Goal: Task Accomplishment & Management: Use online tool/utility

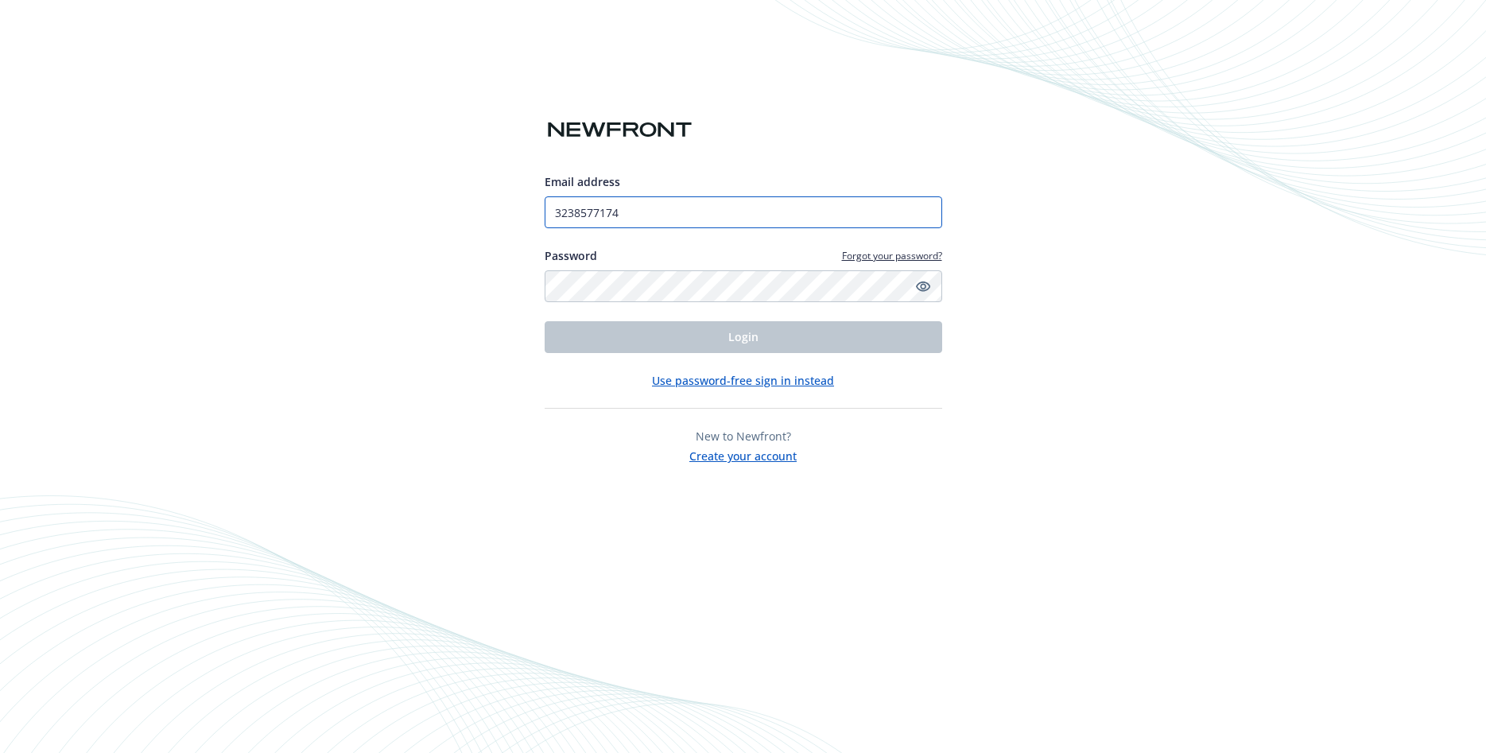
click at [661, 208] on input "3238577174" at bounding box center [744, 212] width 398 height 32
drag, startPoint x: 660, startPoint y: 215, endPoint x: 528, endPoint y: 209, distance: 132.1
click at [545, 209] on input "3238577174" at bounding box center [744, 212] width 398 height 32
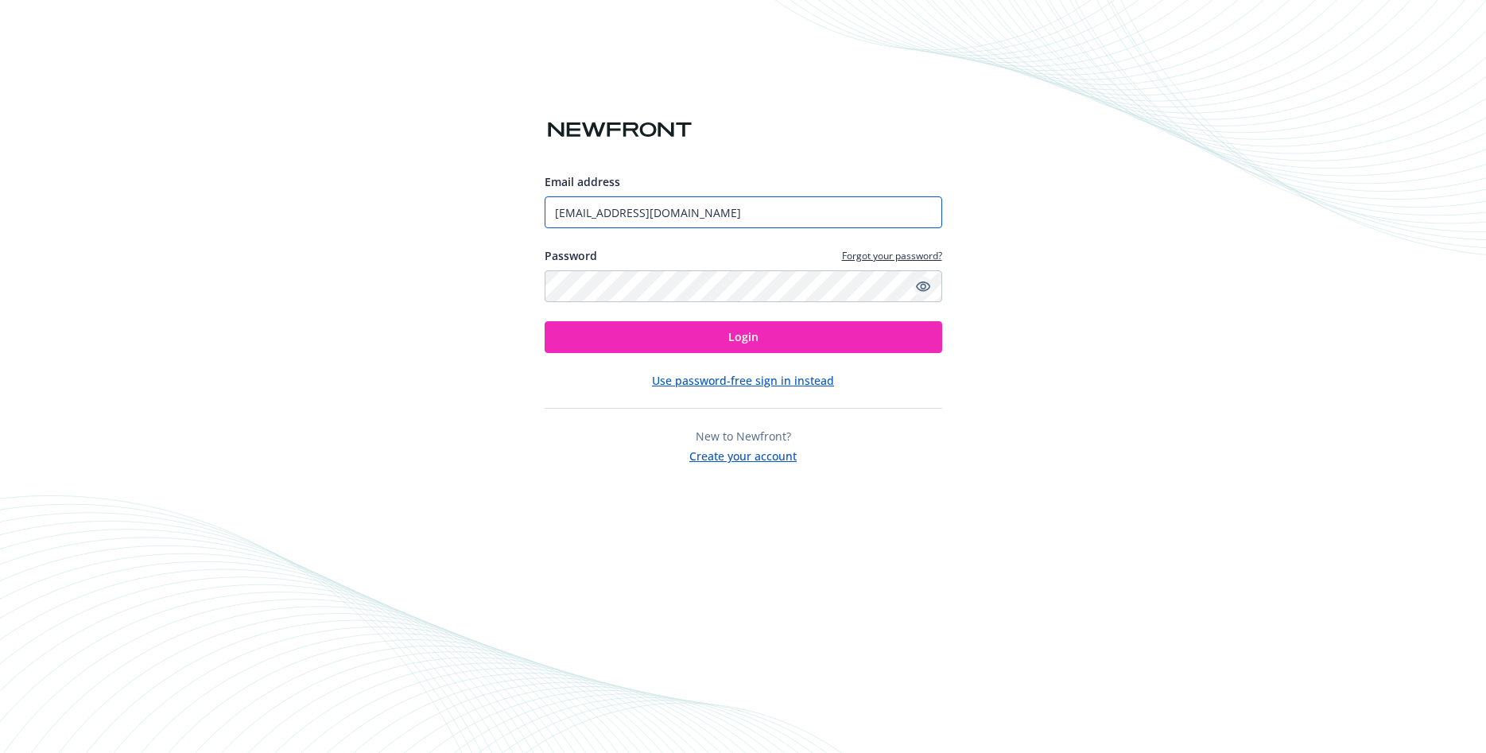
type input "[EMAIL_ADDRESS][DOMAIN_NAME]"
click at [930, 284] on link "Show password" at bounding box center [923, 286] width 19 height 19
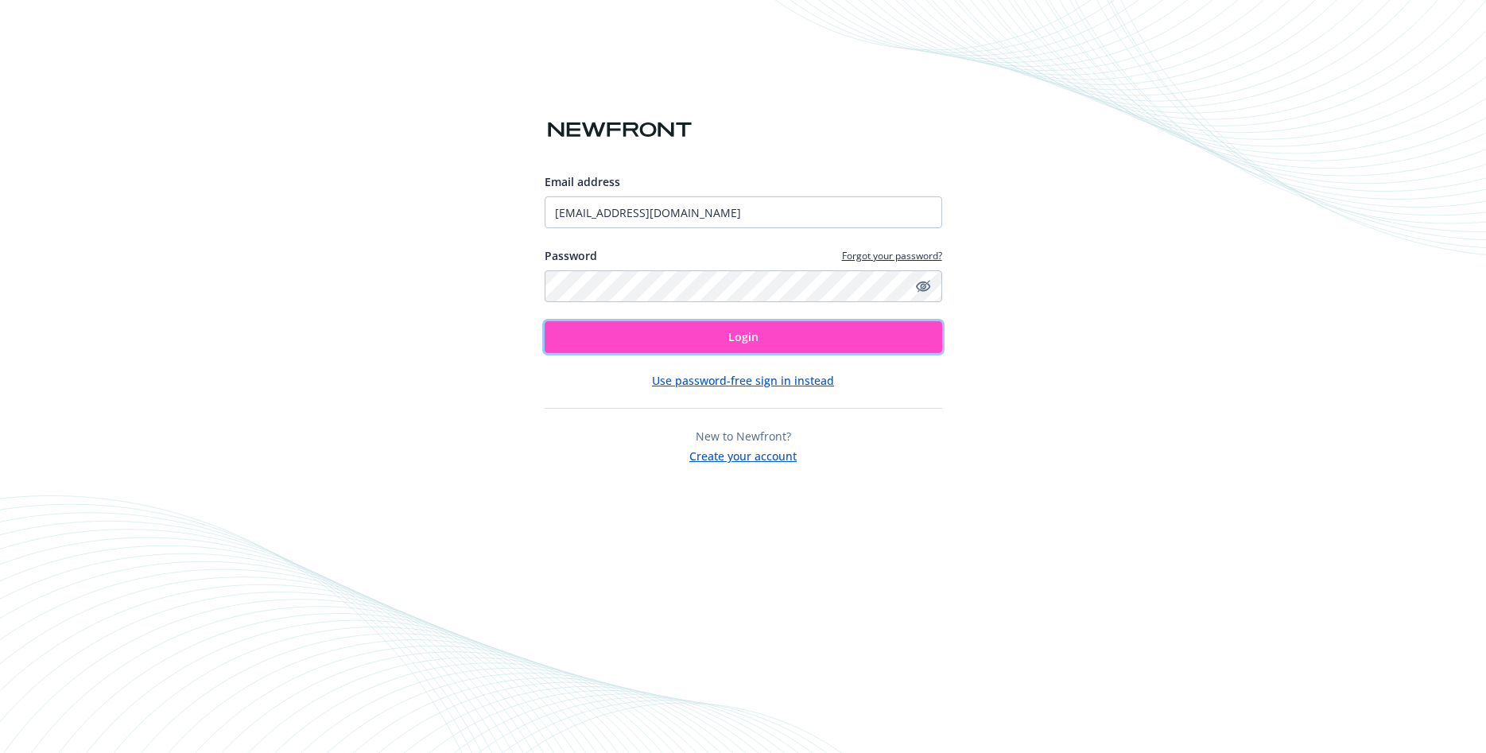
click at [842, 334] on button "Login" at bounding box center [744, 337] width 398 height 32
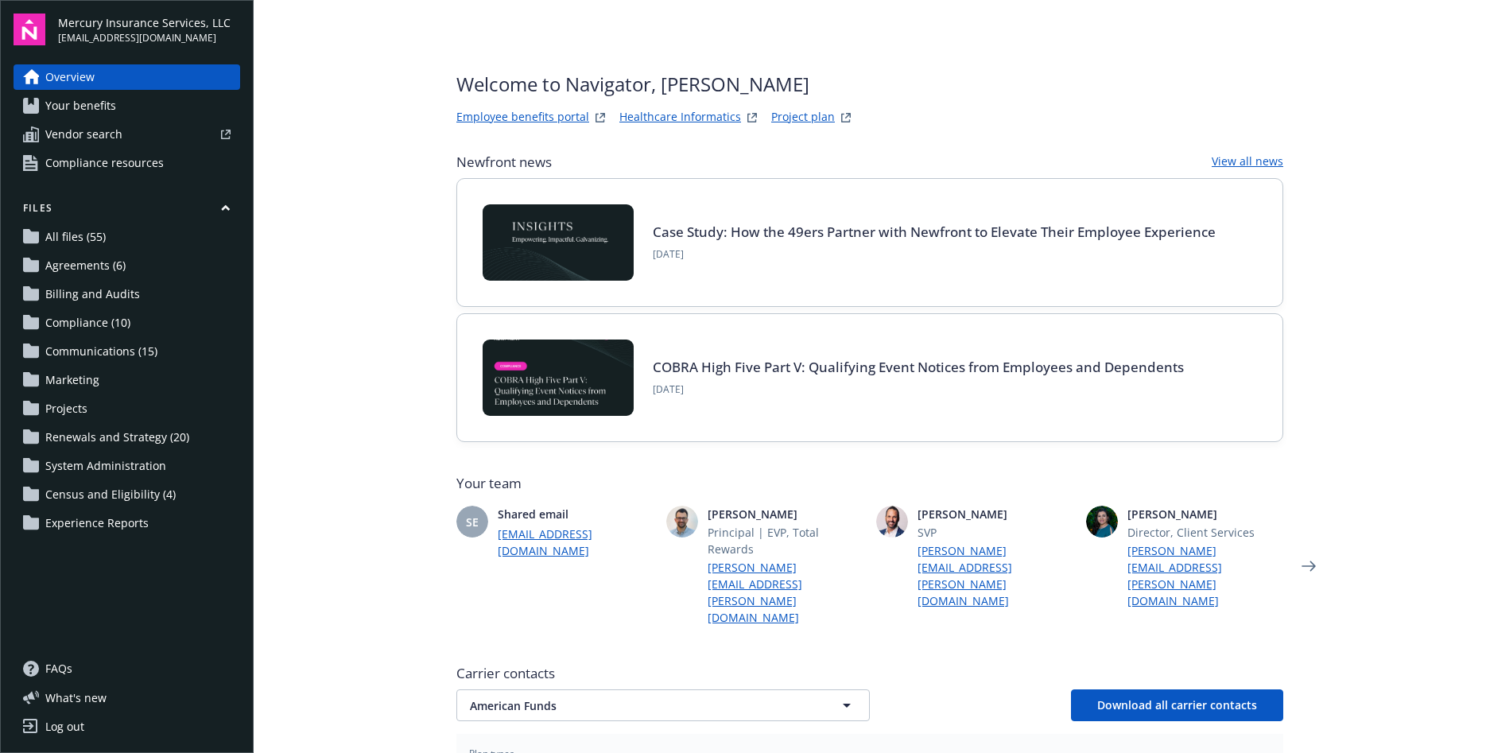
click at [90, 499] on span "Census and Eligibility (4)" at bounding box center [110, 494] width 130 height 25
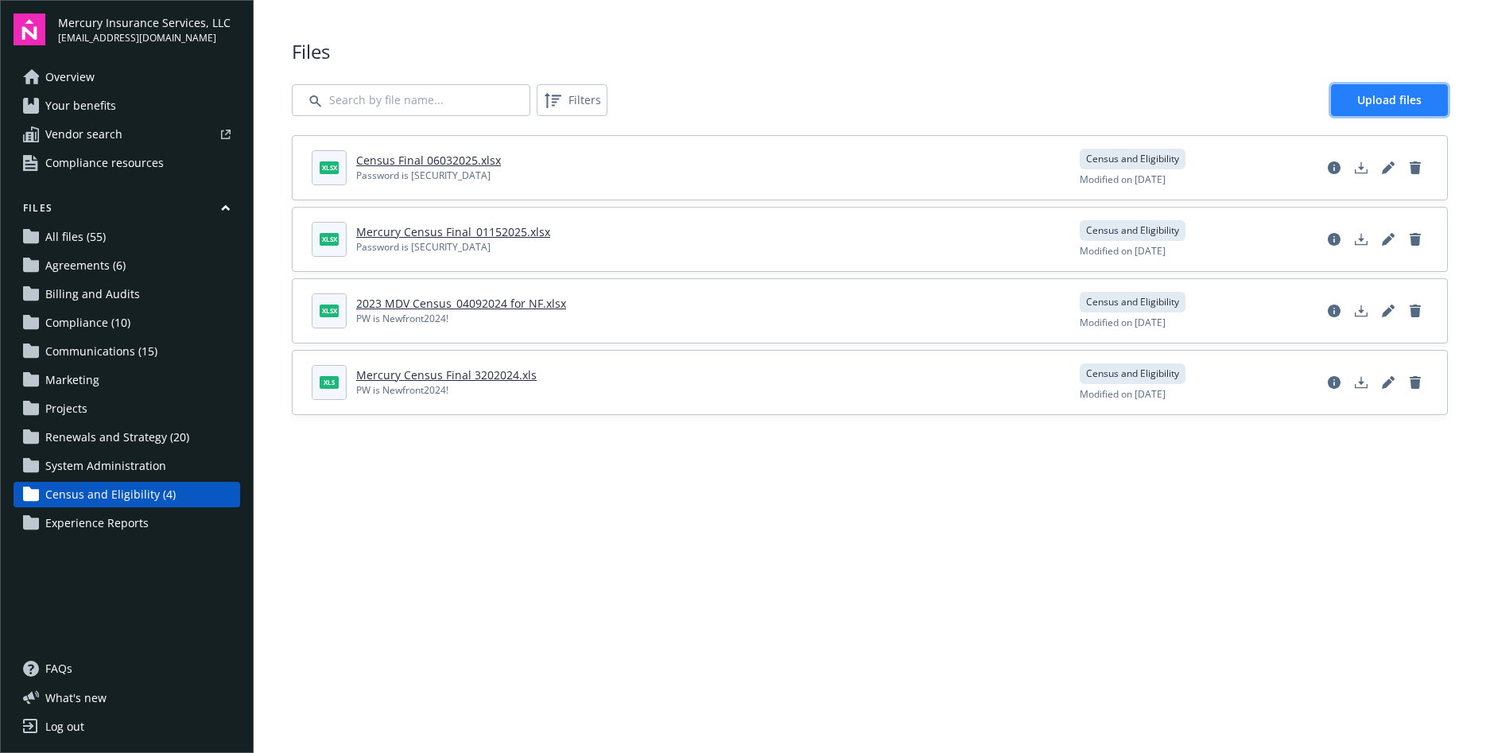
click at [1375, 91] on link "Upload files" at bounding box center [1389, 100] width 117 height 32
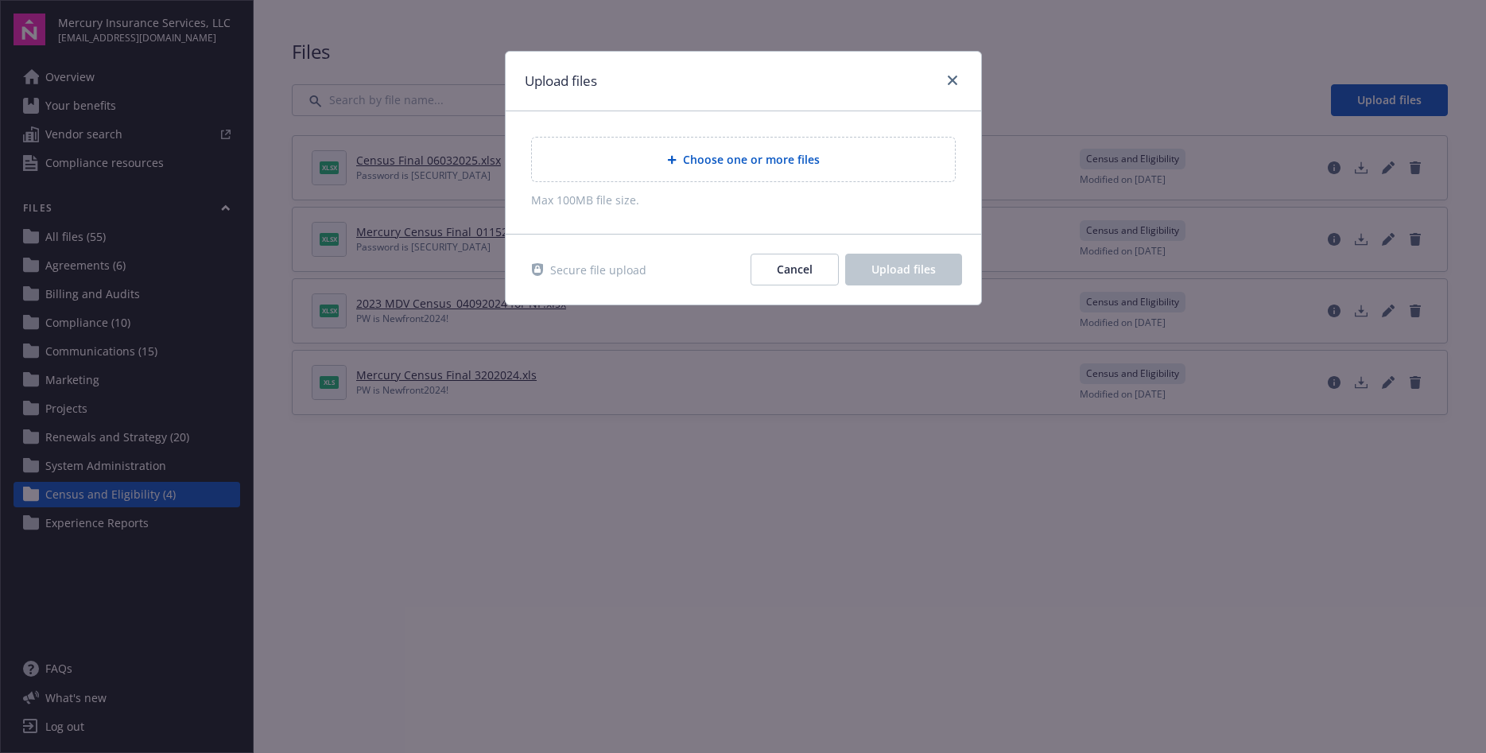
click at [730, 160] on span "Choose one or more files" at bounding box center [751, 159] width 137 height 17
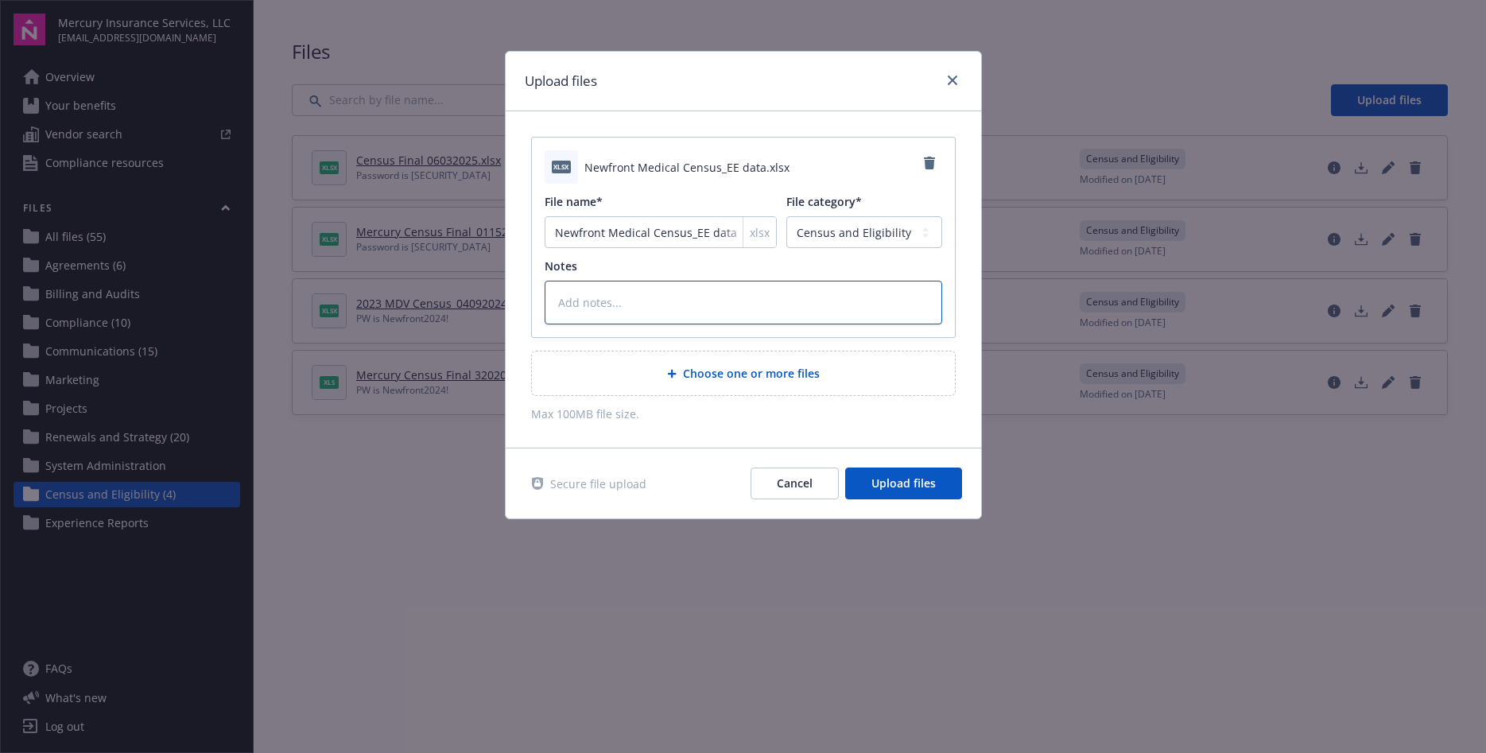
click at [660, 304] on textarea at bounding box center [744, 303] width 398 height 44
type textarea "x"
type textarea "P"
type textarea "x"
type textarea "PW"
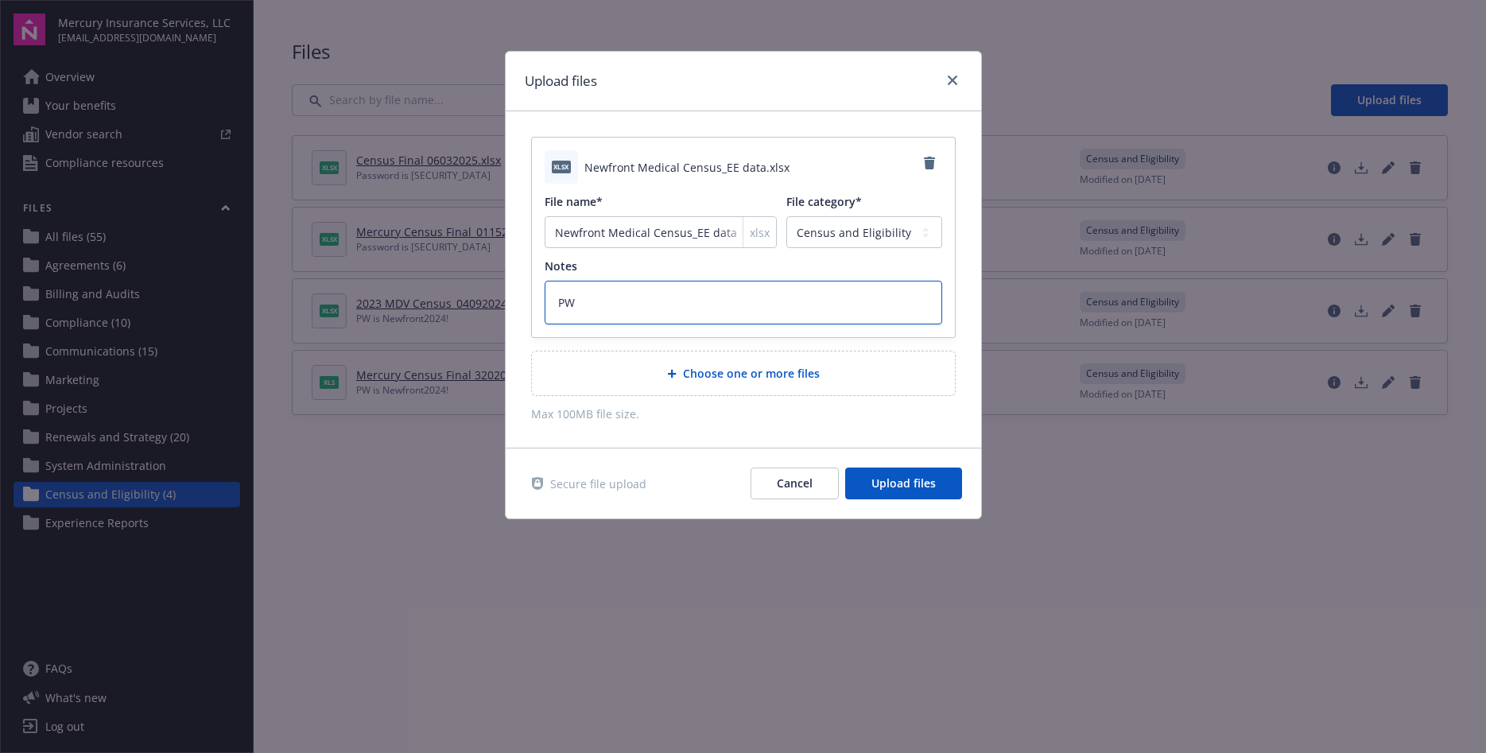
type textarea "x"
type textarea "PW-"
type textarea "x"
type textarea "PW"
type textarea "x"
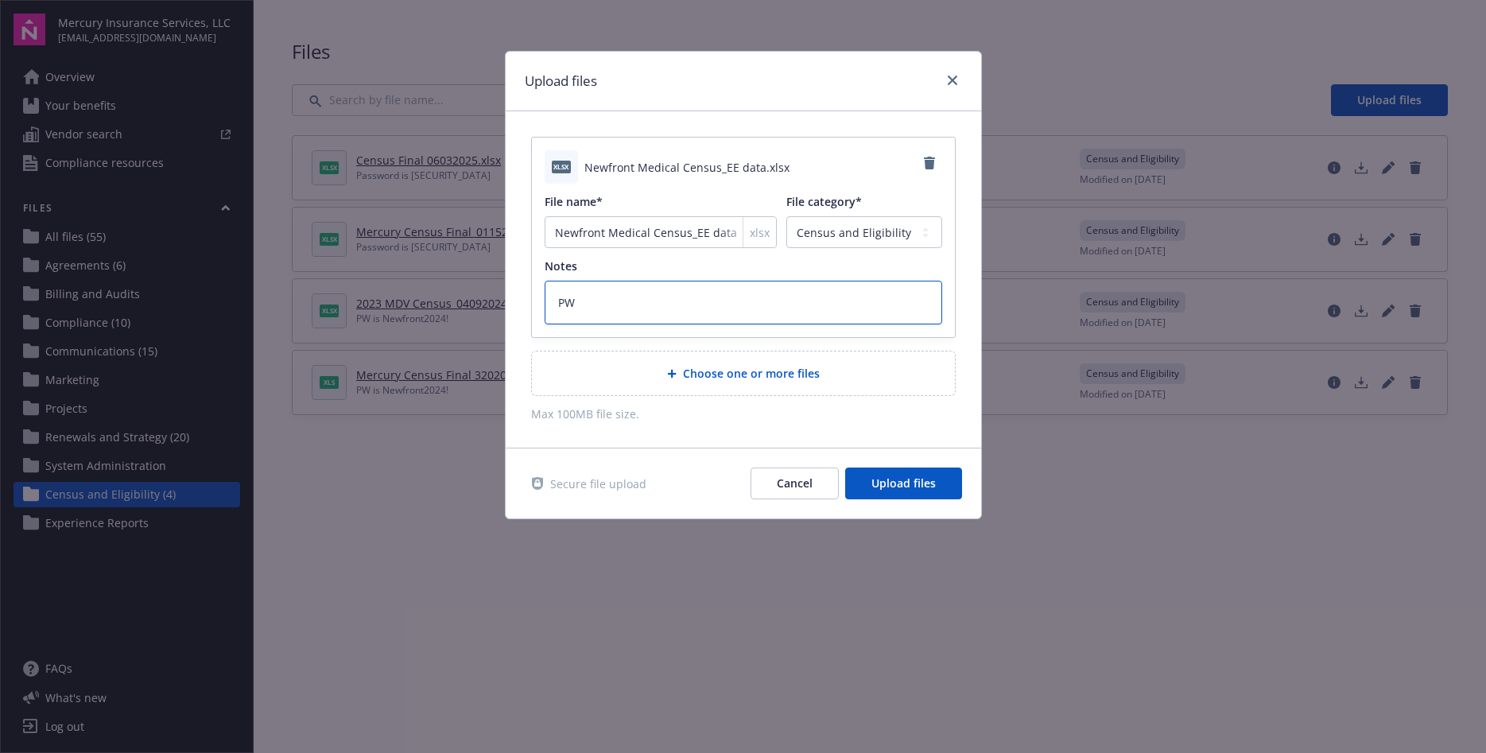
type textarea "PW,"
type textarea "x"
type textarea "PW,i"
type textarea "x"
type textarea "PW,is"
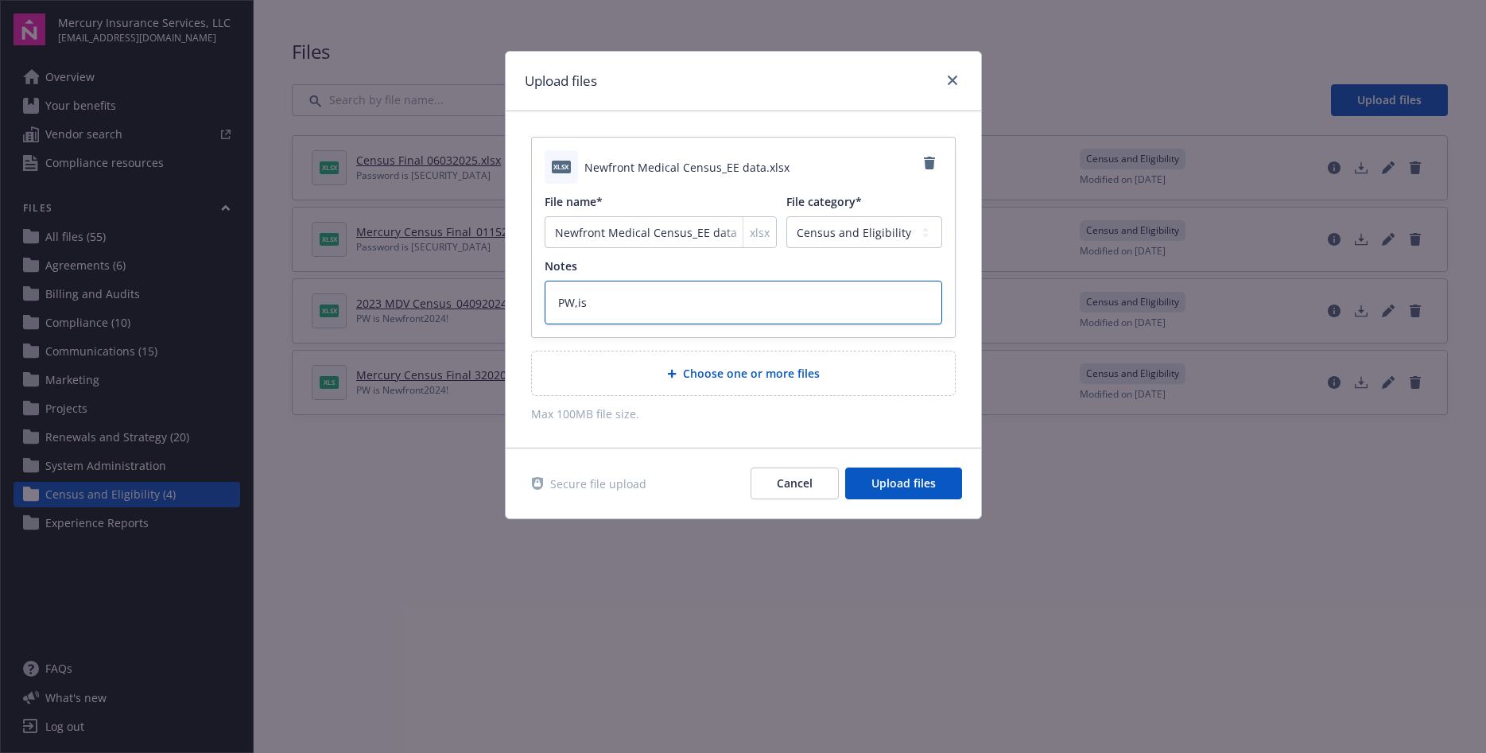
type textarea "x"
type textarea "PW,i"
type textarea "x"
type textarea "PW,"
type textarea "x"
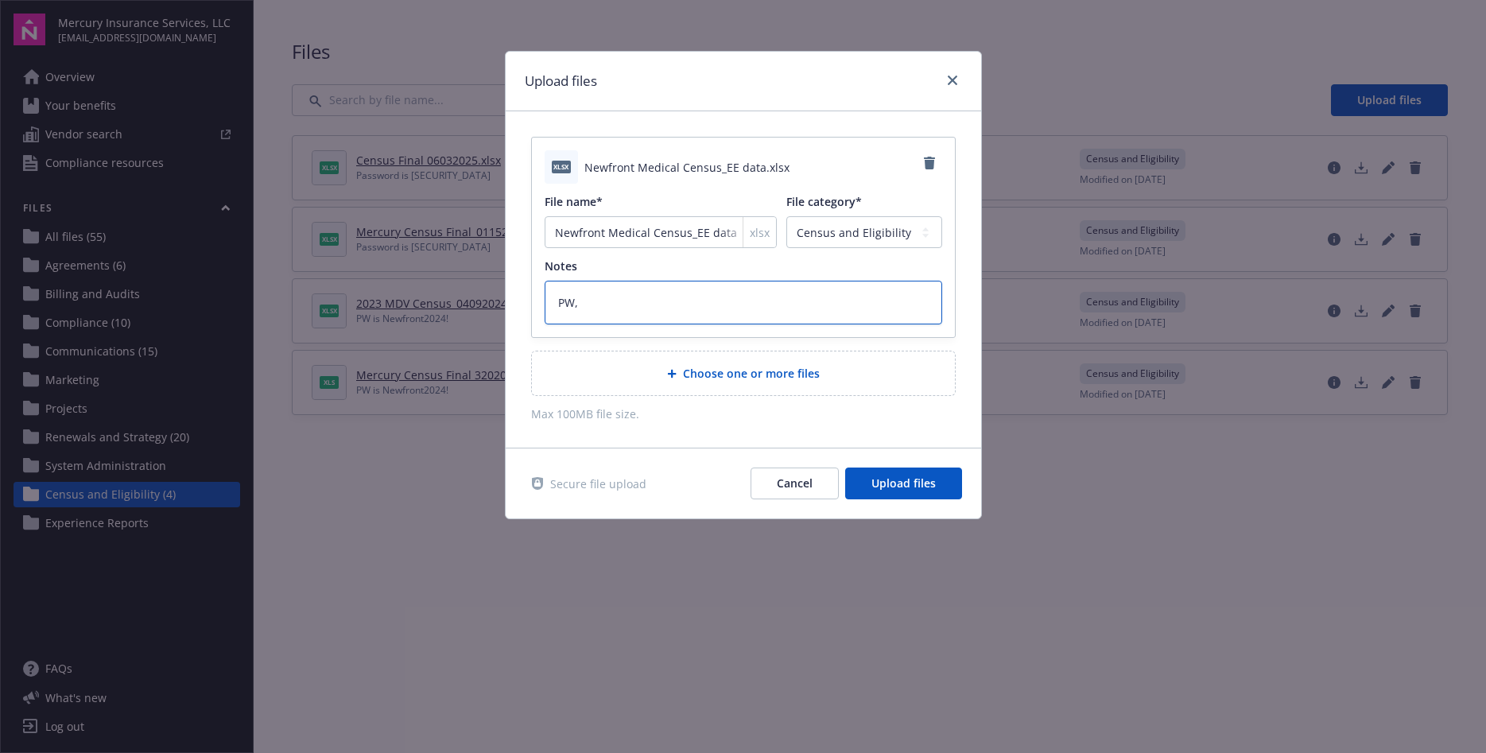
type textarea "PW"
type textarea "x"
type textarea "PW"
type textarea "x"
type textarea "PW i"
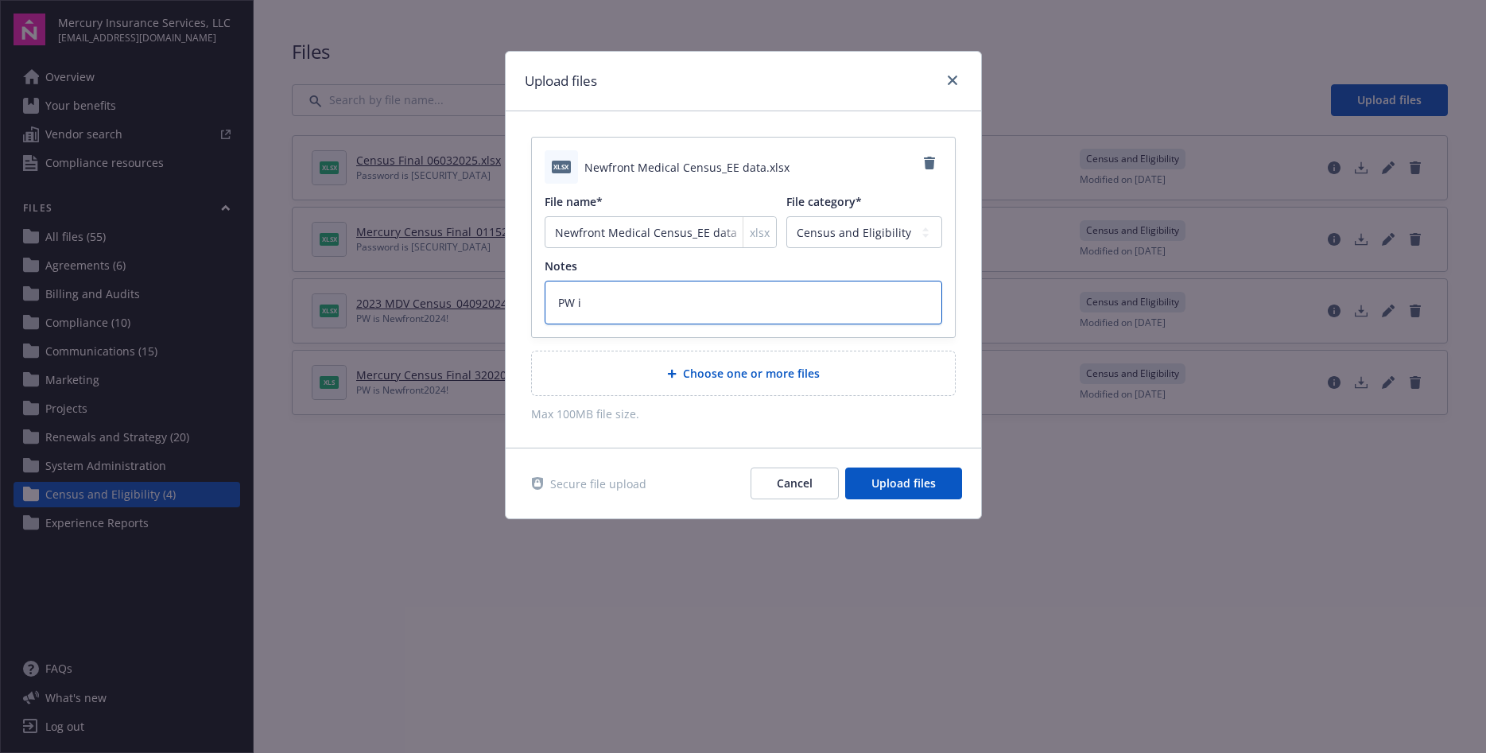
type textarea "x"
type textarea "PW is"
type textarea "x"
type textarea "PW is"
type textarea "x"
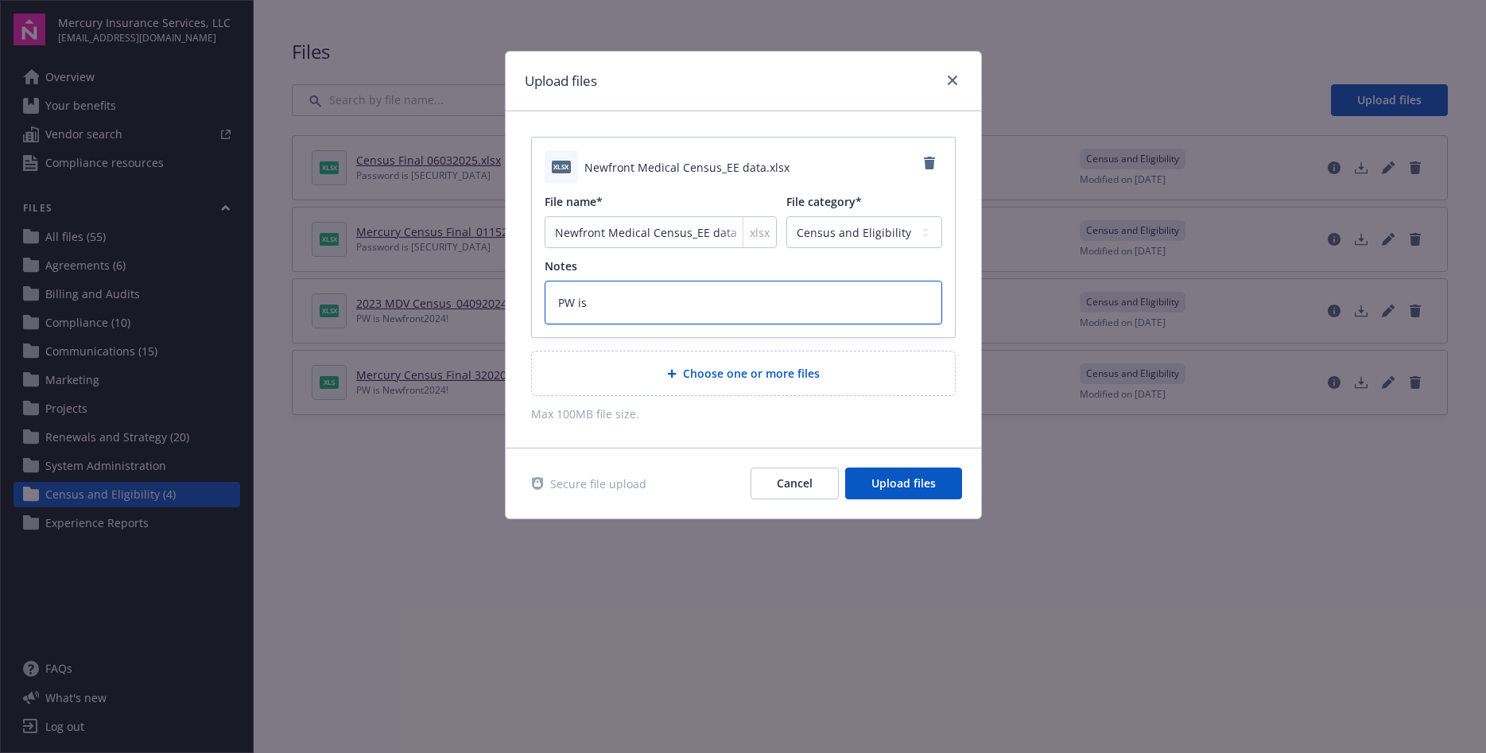
type textarea "PW is N"
type textarea "x"
type textarea "PW is Ne"
type textarea "x"
type textarea "PW is New"
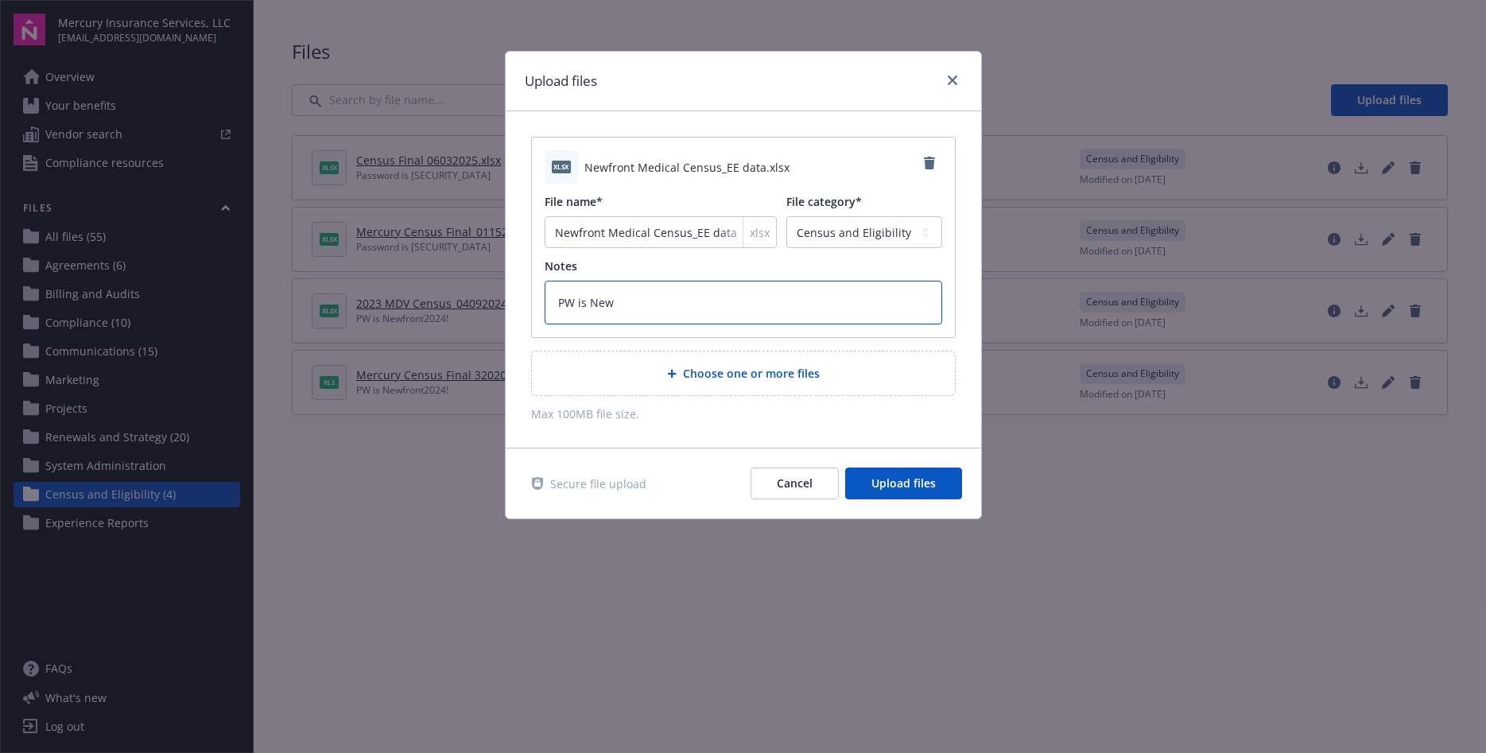
type textarea "x"
type textarea "PW is Newf"
type textarea "x"
type textarea "PW is Newfr"
type textarea "x"
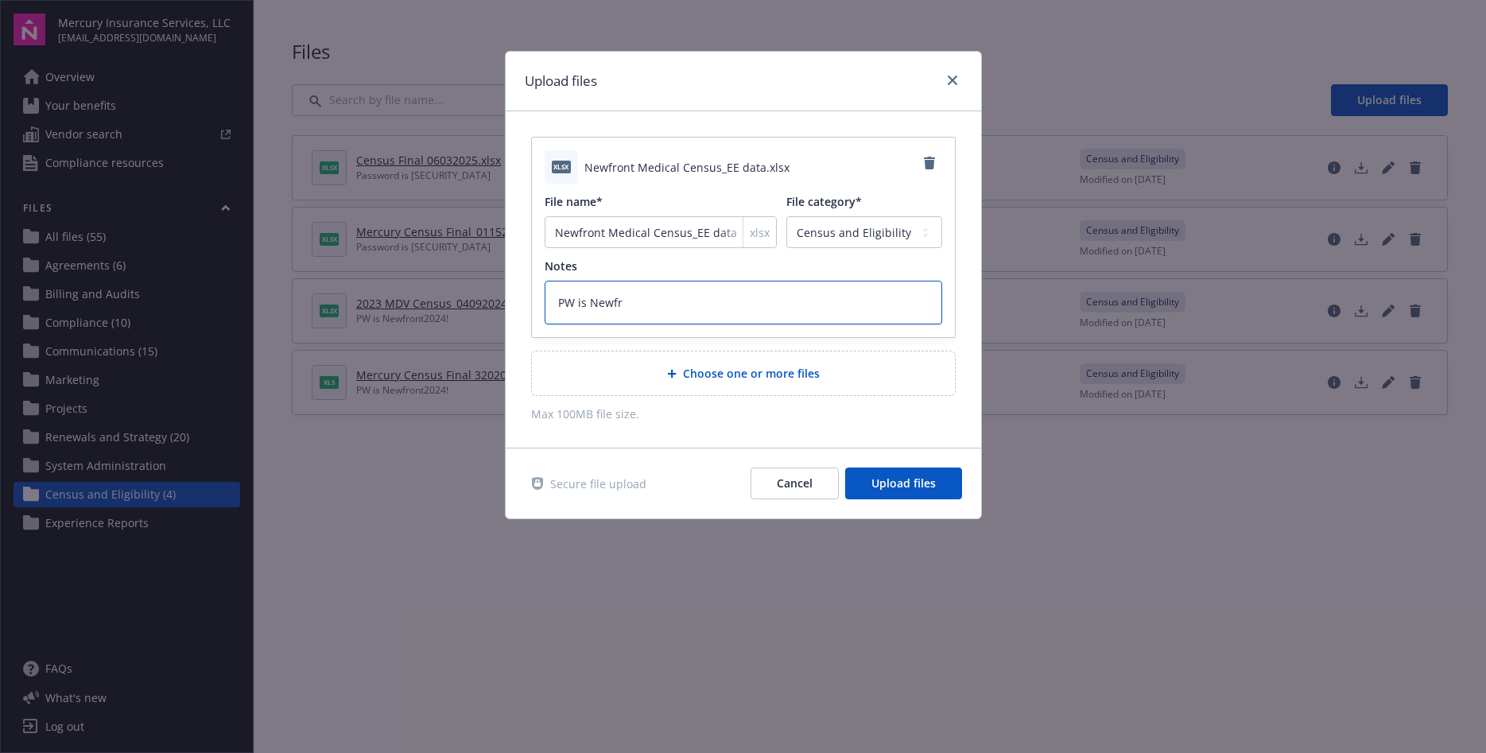
type textarea "PW is Newfro"
type textarea "x"
type textarea "PW is Newfront"
type textarea "x"
type textarea "PW is Newfront2"
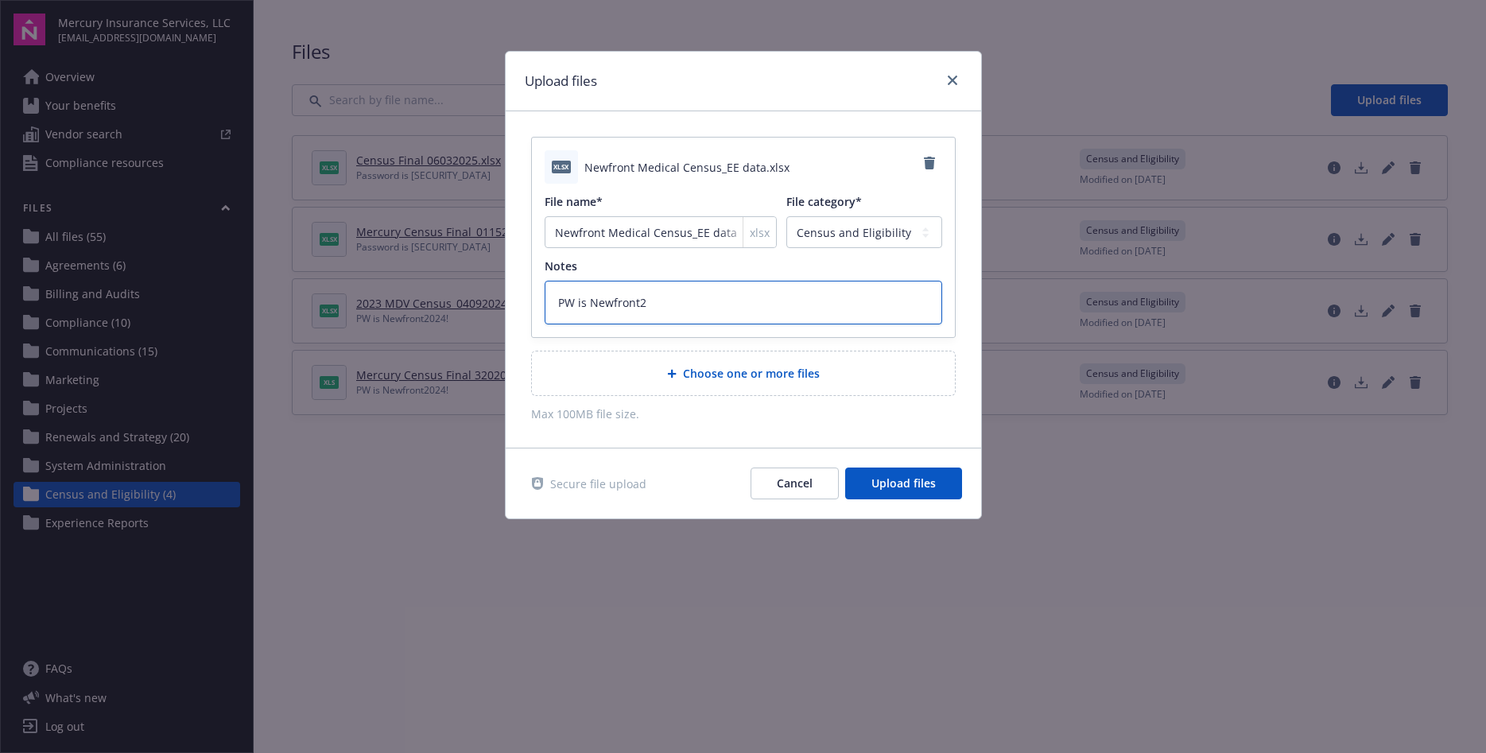
type textarea "x"
type textarea "PW is Newfront20"
type textarea "x"
type textarea "PW is Newfront202"
type textarea "x"
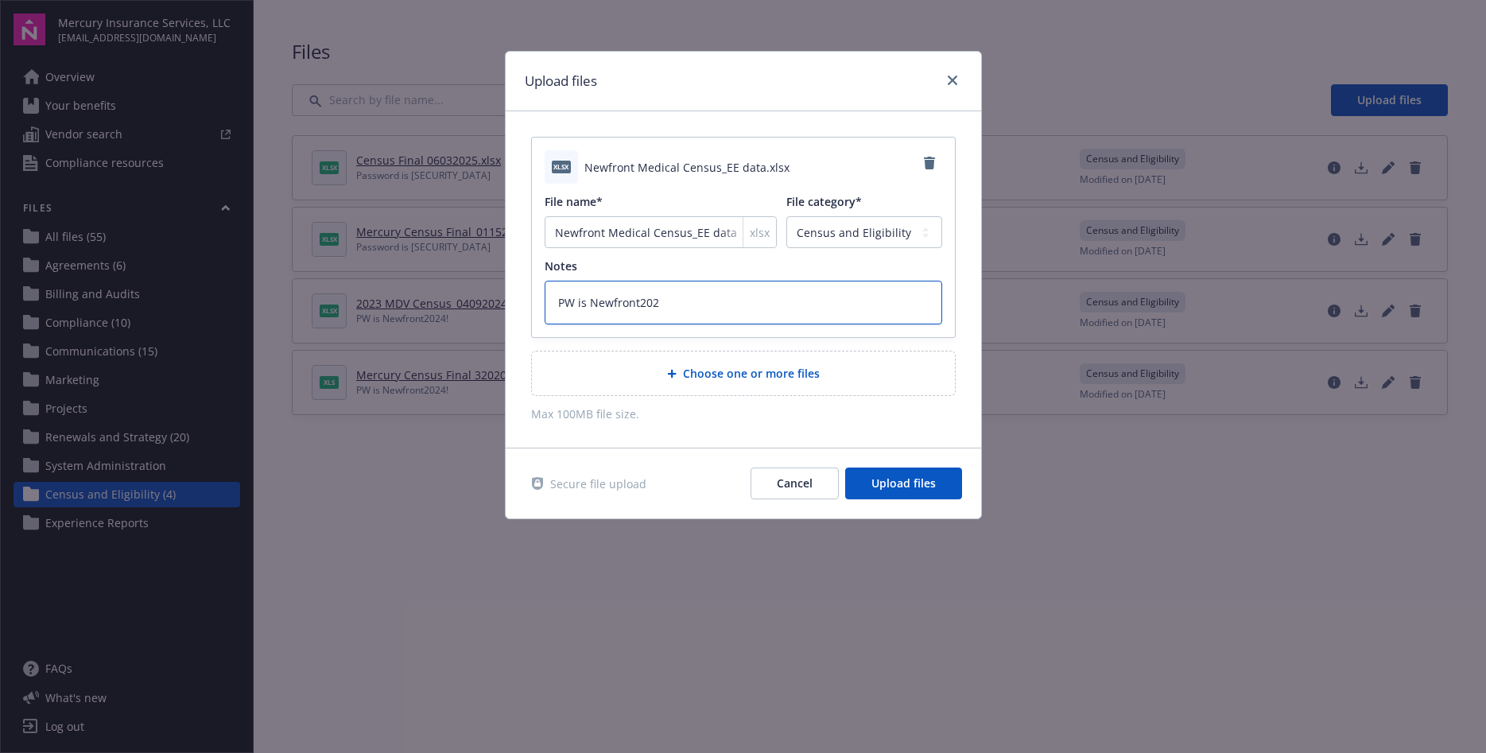
type textarea "PW is Newfront2025"
type textarea "x"
type textarea "PW is Newfront2025!"
click at [893, 487] on span "Upload files" at bounding box center [903, 482] width 64 height 15
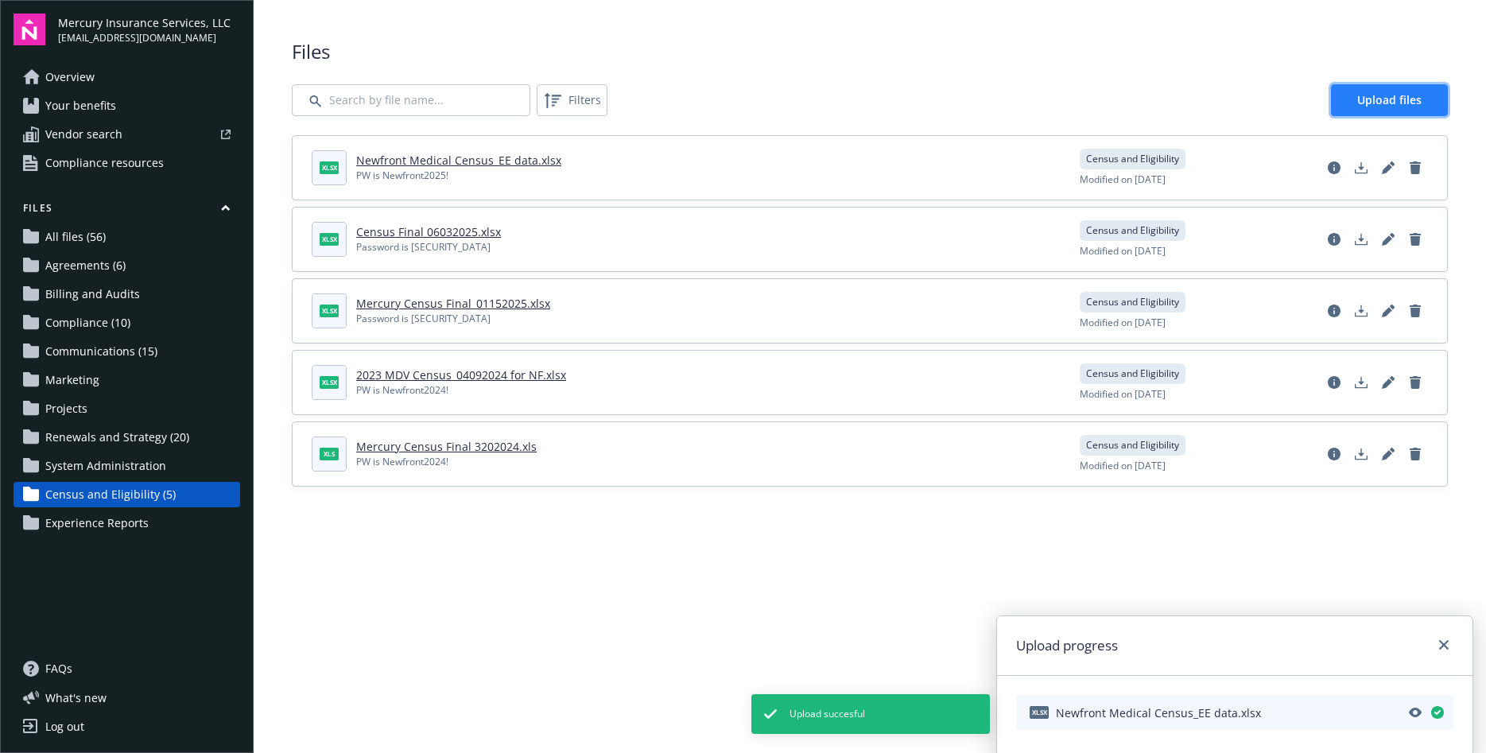
click at [1354, 96] on link "Upload files" at bounding box center [1389, 100] width 117 height 32
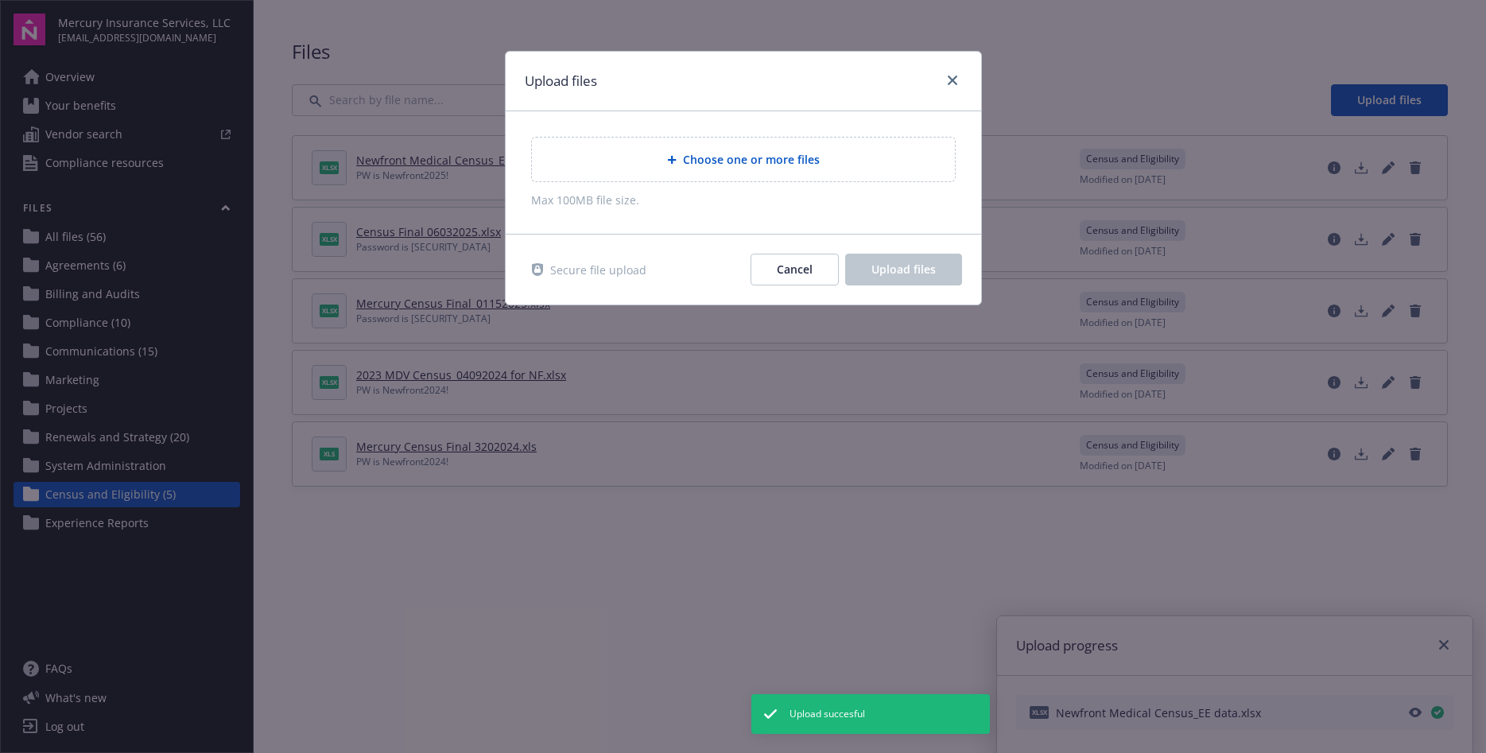
click at [759, 161] on span "Choose one or more files" at bounding box center [751, 159] width 137 height 17
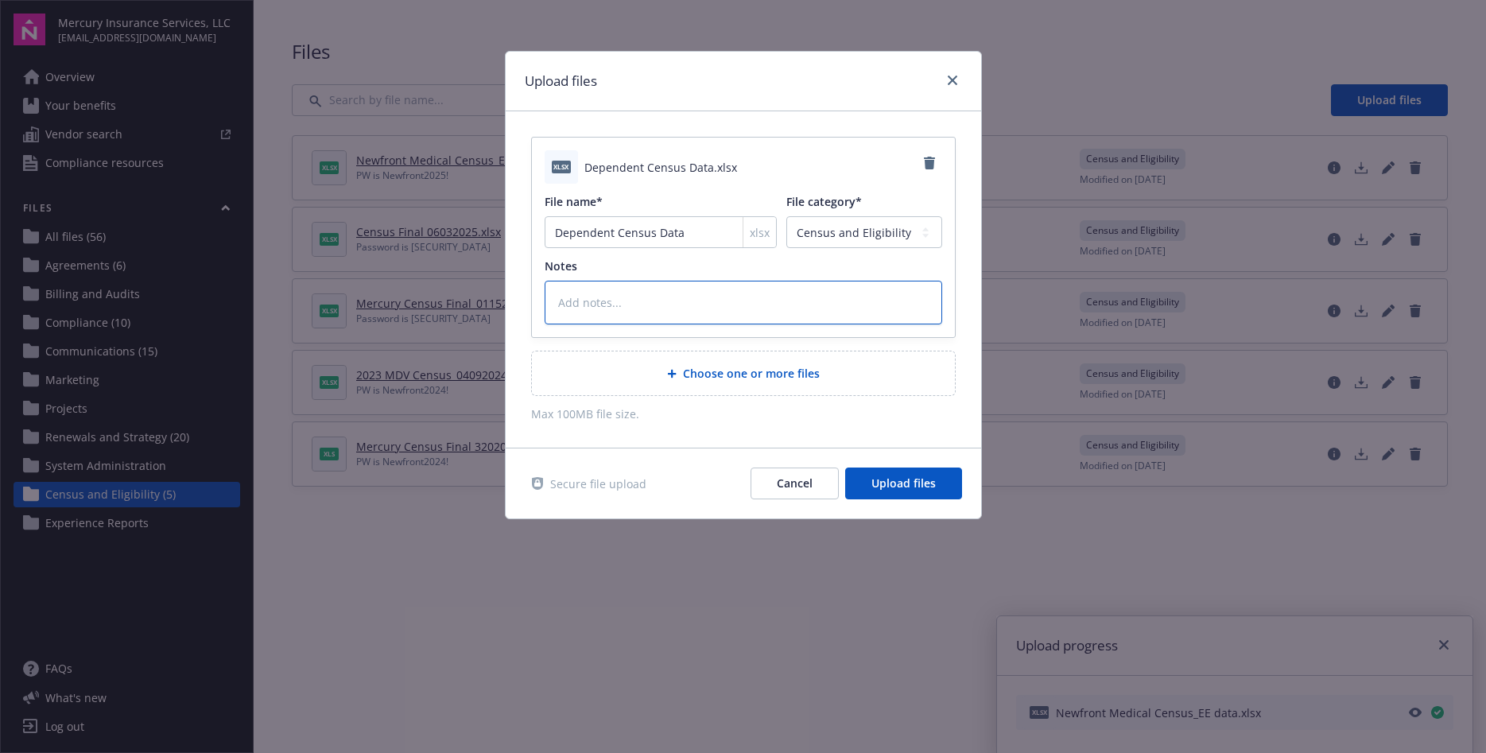
click at [782, 302] on textarea at bounding box center [744, 303] width 398 height 44
type textarea "x"
type textarea "P"
type textarea "x"
type textarea "PW"
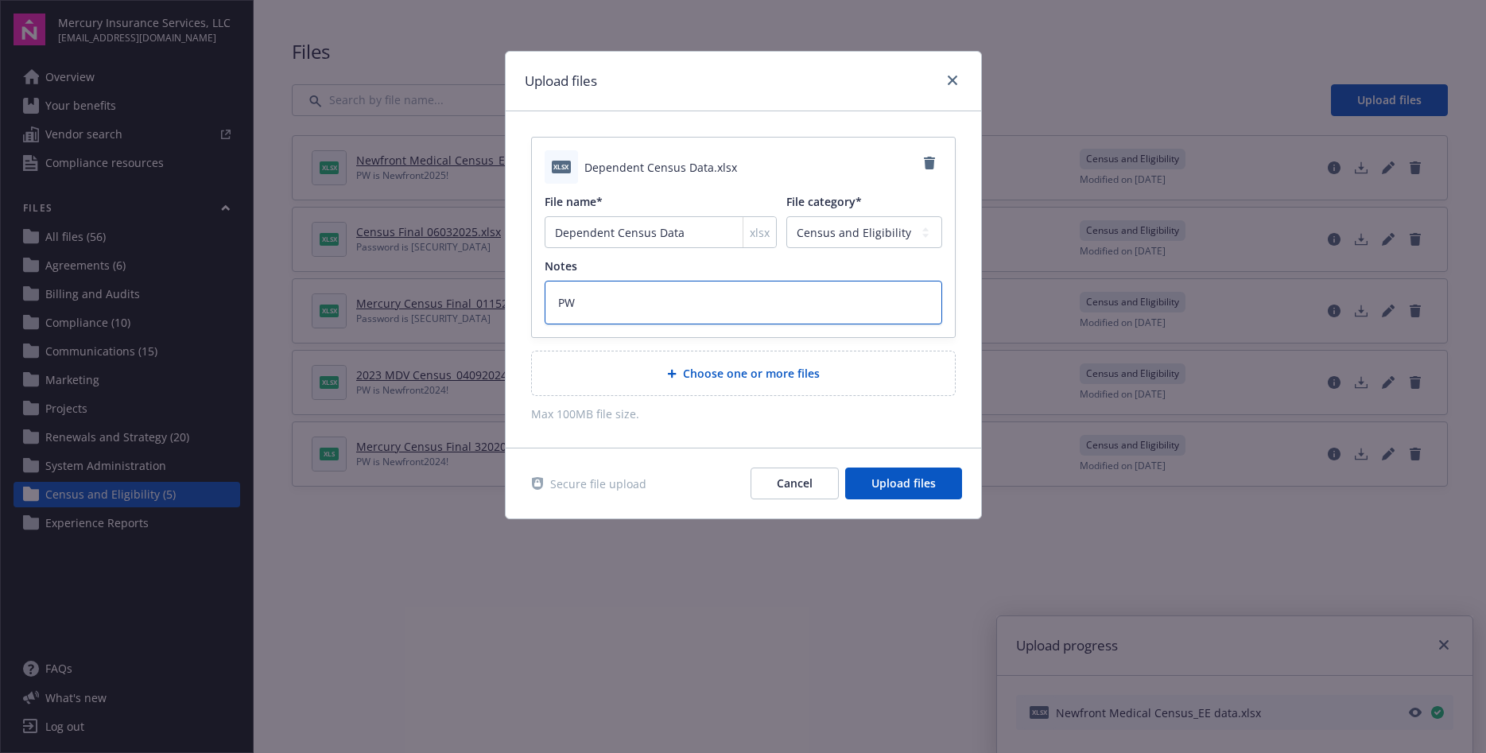
type textarea "x"
type textarea "PW"
type textarea "x"
type textarea "PW i"
type textarea "x"
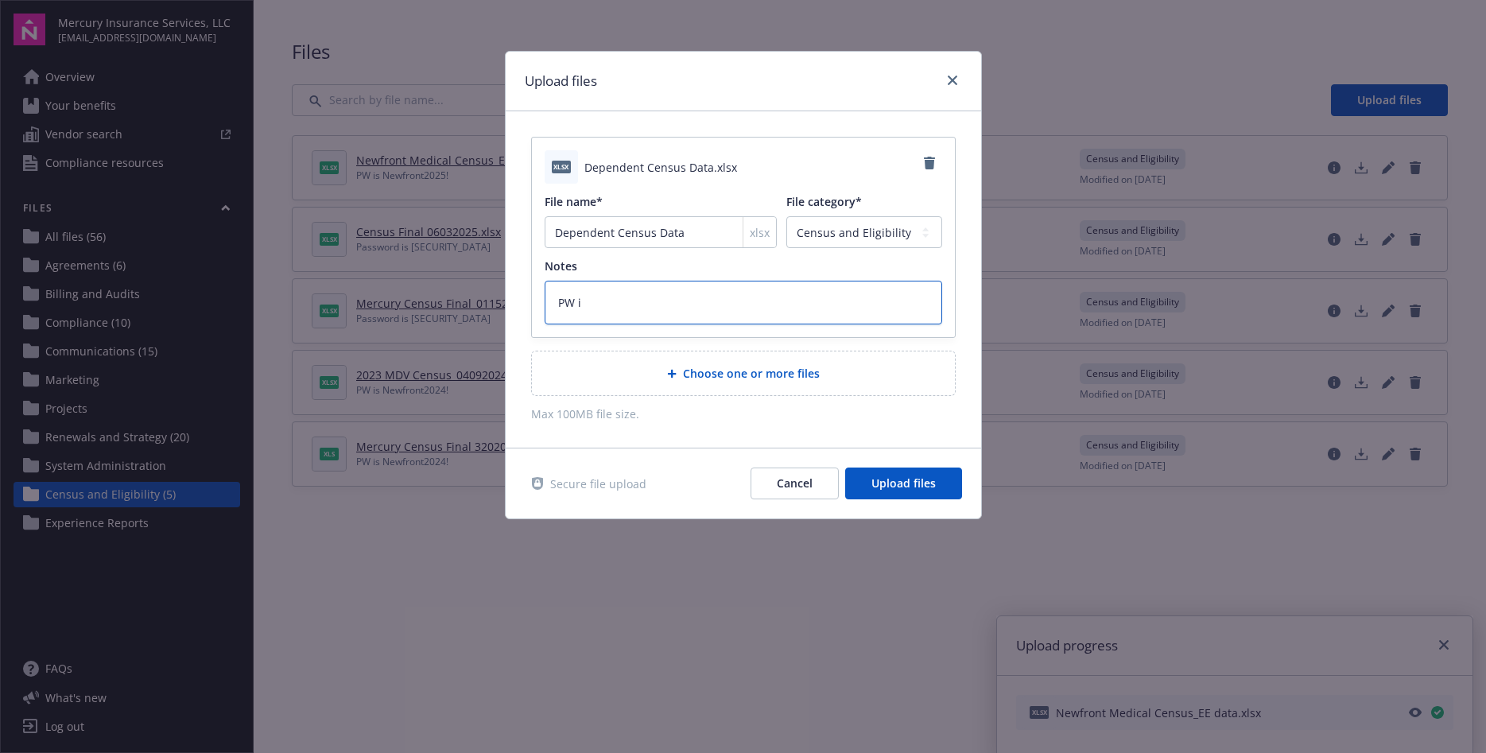
type textarea "PW is"
type textarea "x"
type textarea "PW is"
type textarea "x"
type textarea "PW is N"
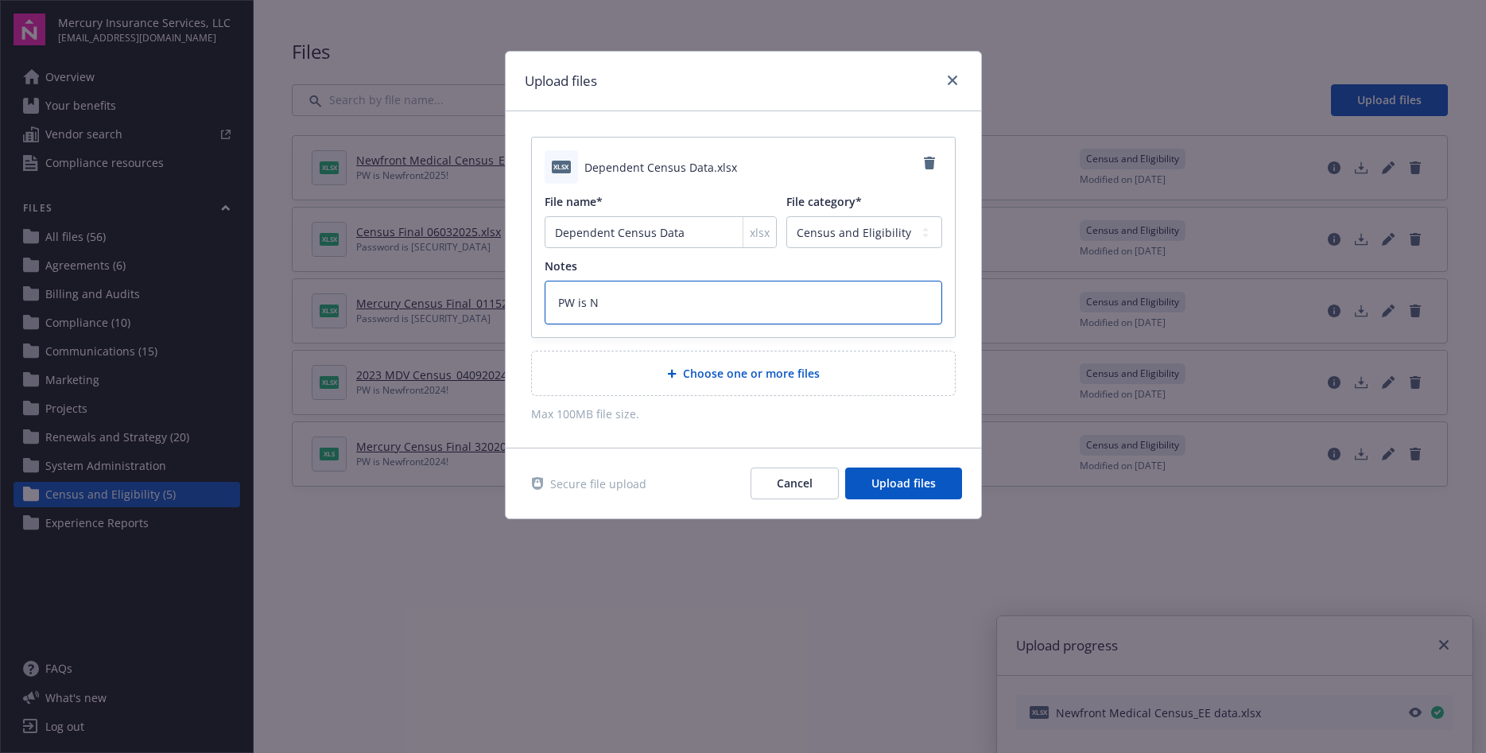
type textarea "x"
type textarea "PW is Ne"
type textarea "x"
type textarea "PW is New"
type textarea "x"
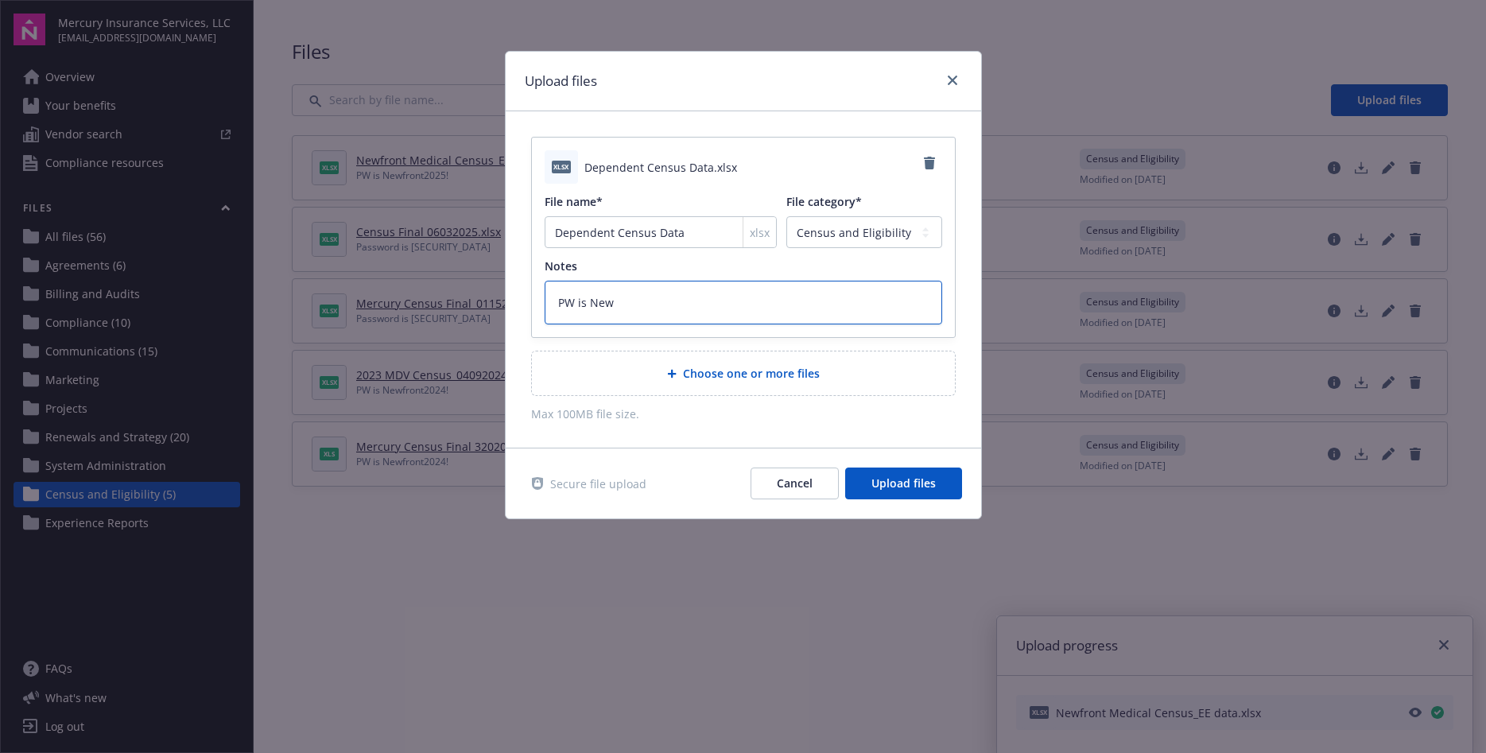
type textarea "PW is Newf"
type textarea "x"
type textarea "PW is Newfr"
type textarea "x"
type textarea "PW is Newfro"
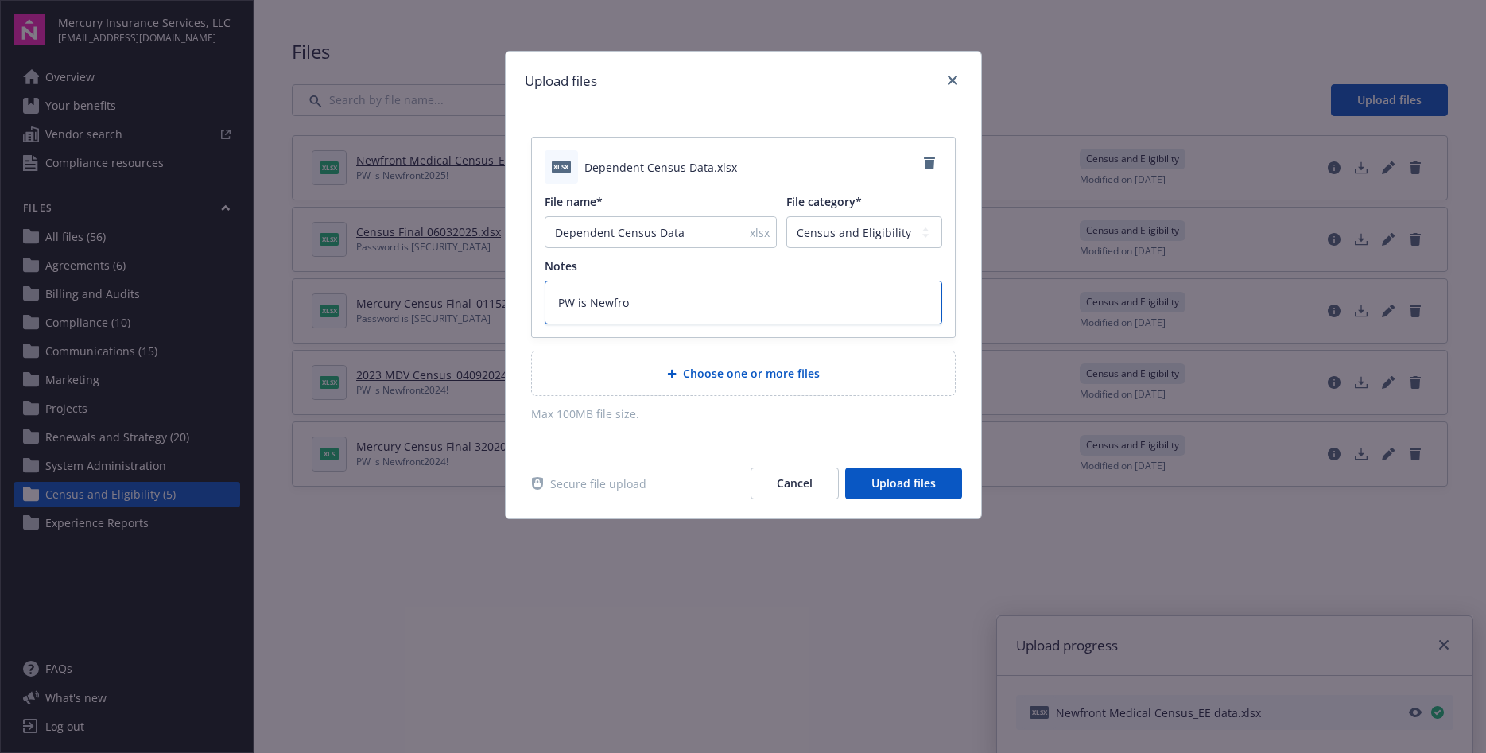
type textarea "x"
type textarea "PW is Newfron"
type textarea "x"
type textarea "PW is Newfront"
type textarea "x"
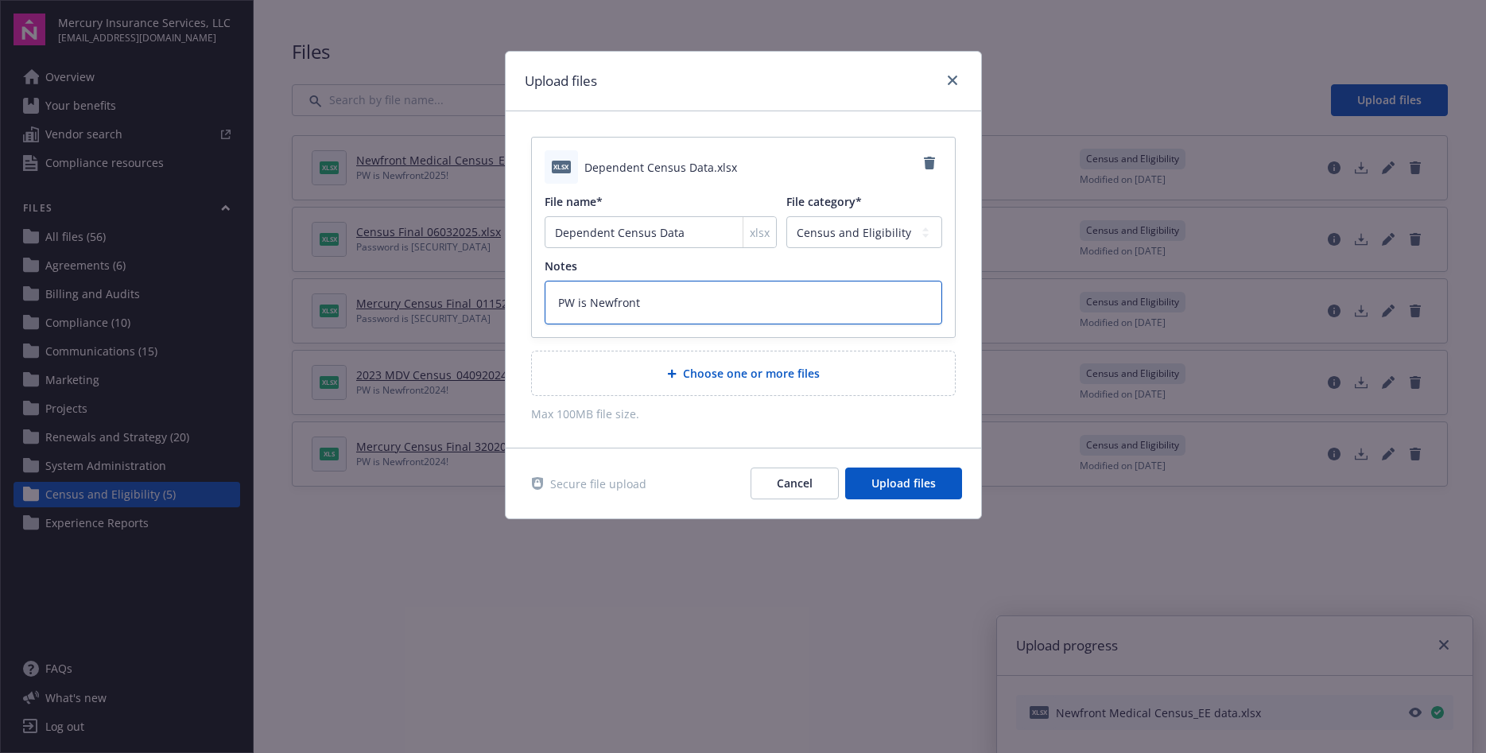
type textarea "PW is Newfront2"
type textarea "x"
type textarea "PW is Newfront20"
type textarea "x"
type textarea "PW is Newfront202"
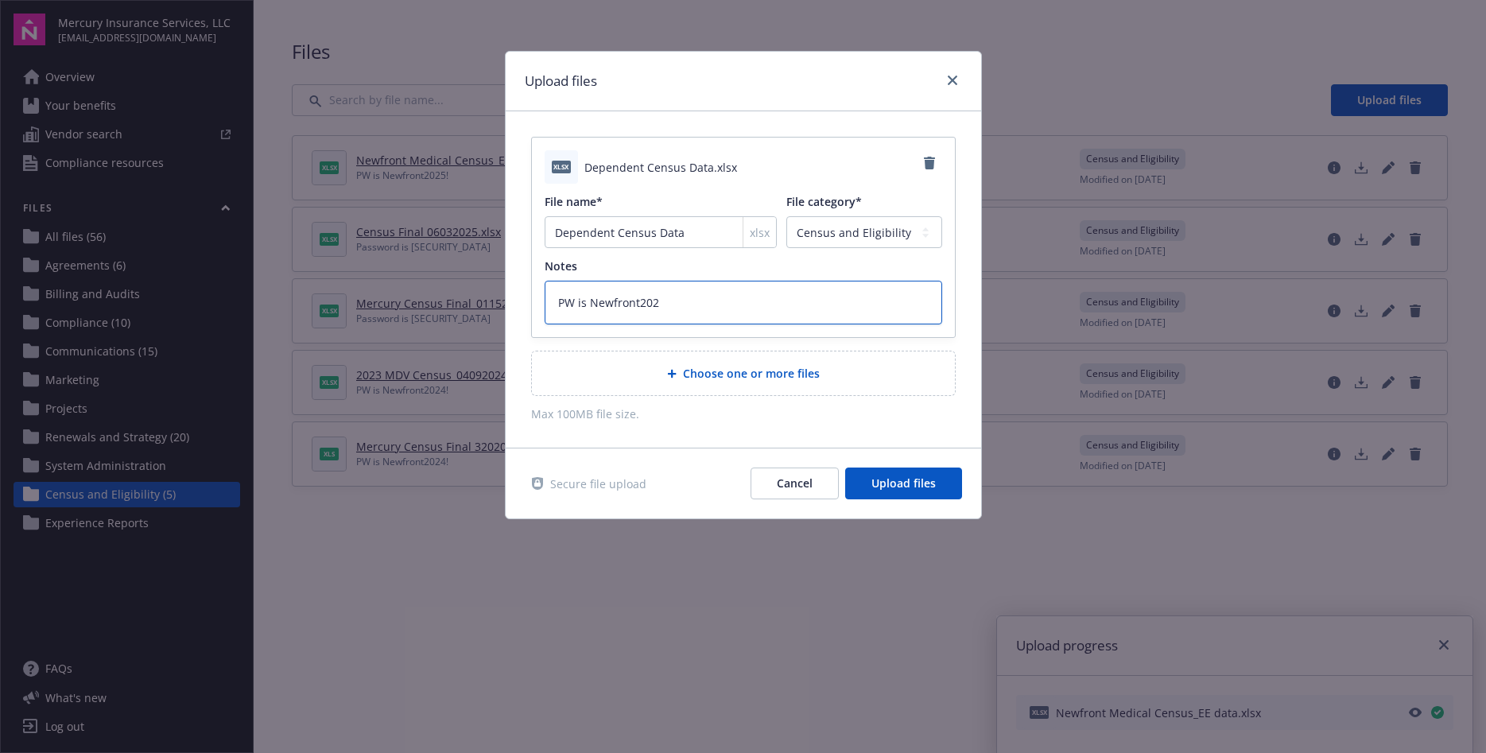
type textarea "x"
type textarea "PW is Newfront2025"
type textarea "x"
type textarea "PW is Newfront2025!"
click at [928, 476] on span "Upload files" at bounding box center [903, 482] width 64 height 15
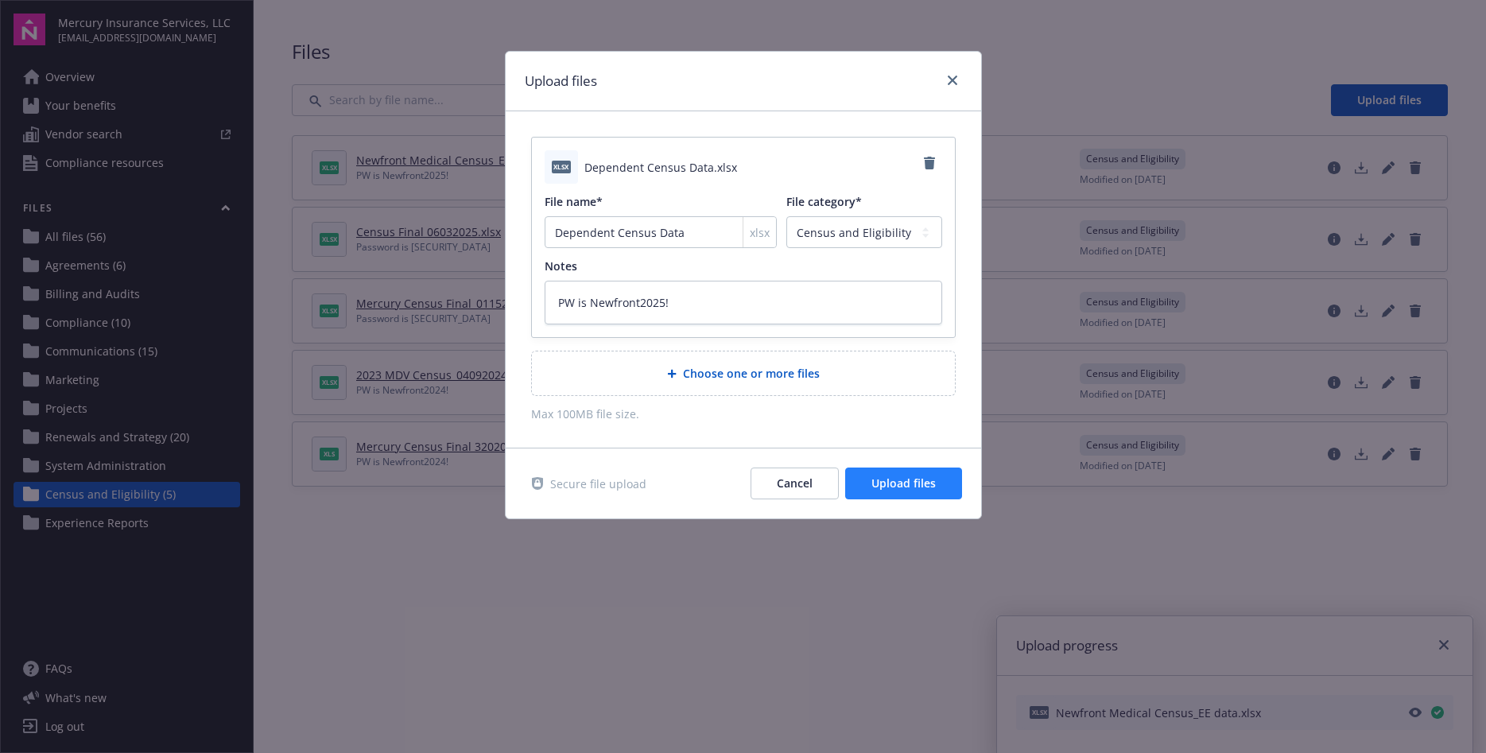
type textarea "x"
